Goal: Find specific page/section

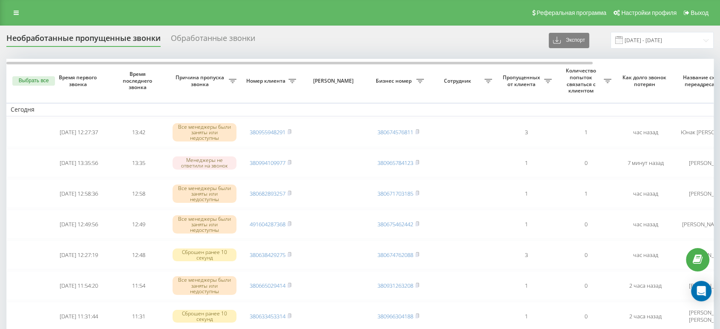
click at [390, 12] on div "Реферальная программа Настройки профиля Выход" at bounding box center [360, 13] width 720 height 26
click at [415, 11] on div "Реферальная программа Настройки профиля Выход" at bounding box center [360, 13] width 720 height 26
drag, startPoint x: 414, startPoint y: 11, endPoint x: 382, endPoint y: 11, distance: 32.4
click at [382, 11] on div "Реферальная программа Настройки профиля Выход" at bounding box center [360, 13] width 720 height 26
